Goal: Navigation & Orientation: Go to known website

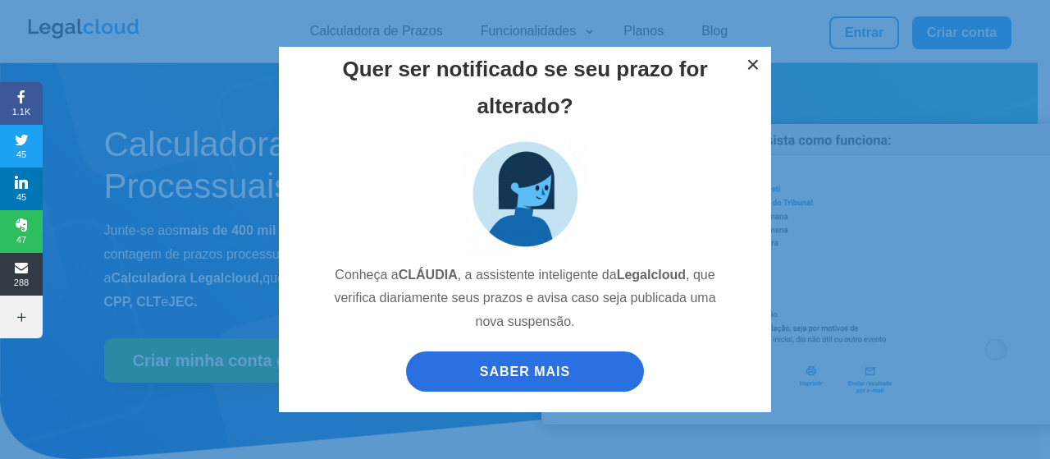
click at [747, 64] on button "×" at bounding box center [753, 65] width 36 height 36
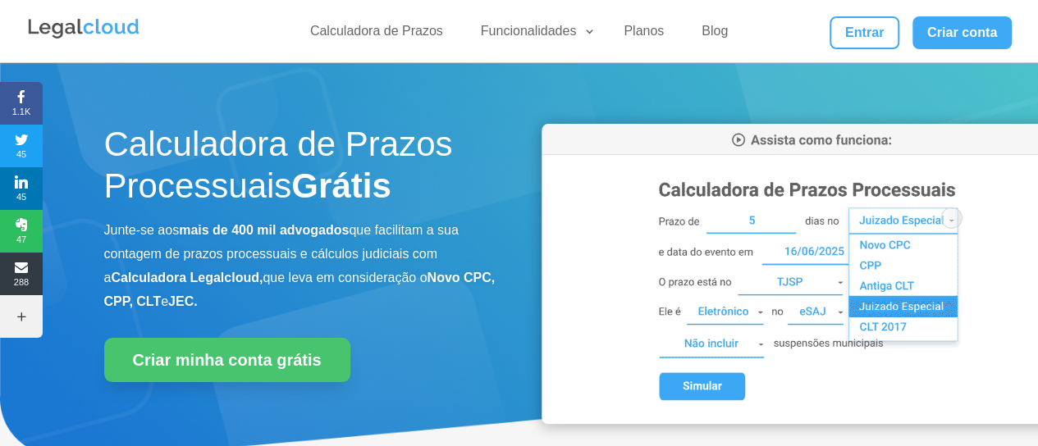
click at [847, 48] on link "Entrar" at bounding box center [864, 32] width 69 height 33
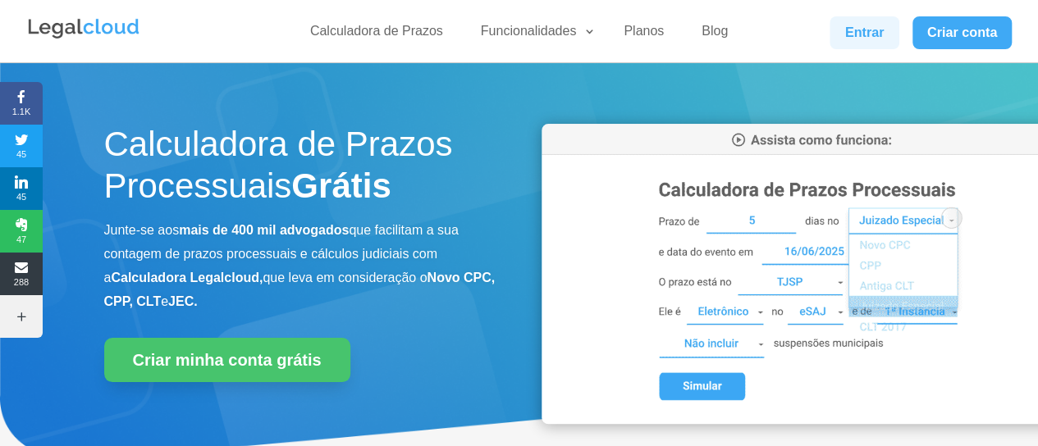
click at [855, 38] on link "Entrar" at bounding box center [864, 32] width 69 height 33
